Goal: Information Seeking & Learning: Learn about a topic

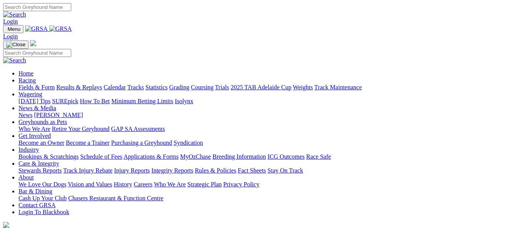
scroll to position [259, 0]
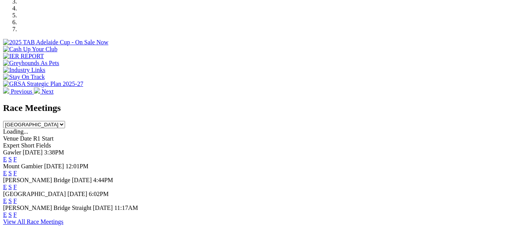
click at [17, 198] on link "F" at bounding box center [14, 201] width 3 height 7
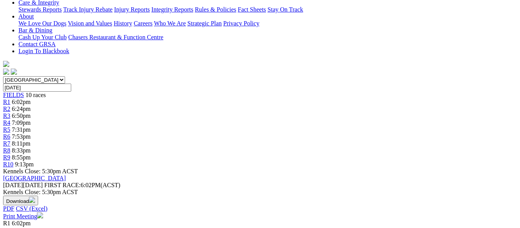
scroll to position [185, 0]
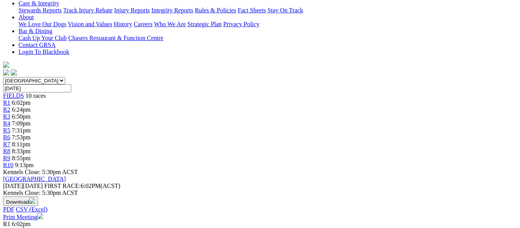
scroll to position [177, 0]
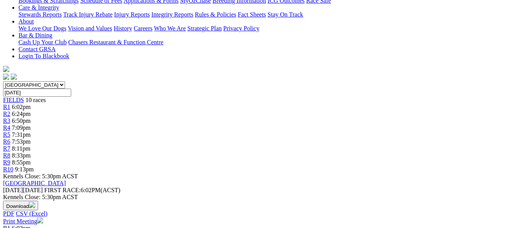
scroll to position [169, 0]
